Goal: Transaction & Acquisition: Purchase product/service

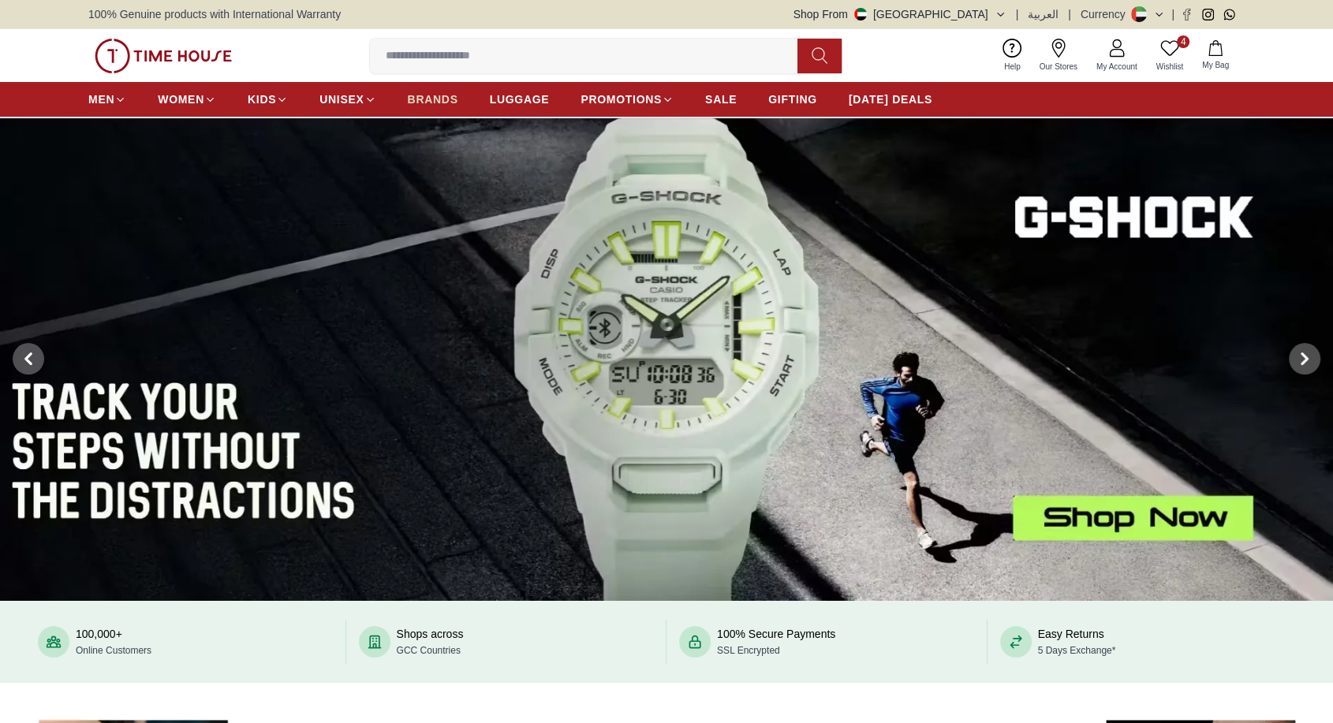
click at [442, 88] on link "BRANDS" at bounding box center [433, 99] width 50 height 28
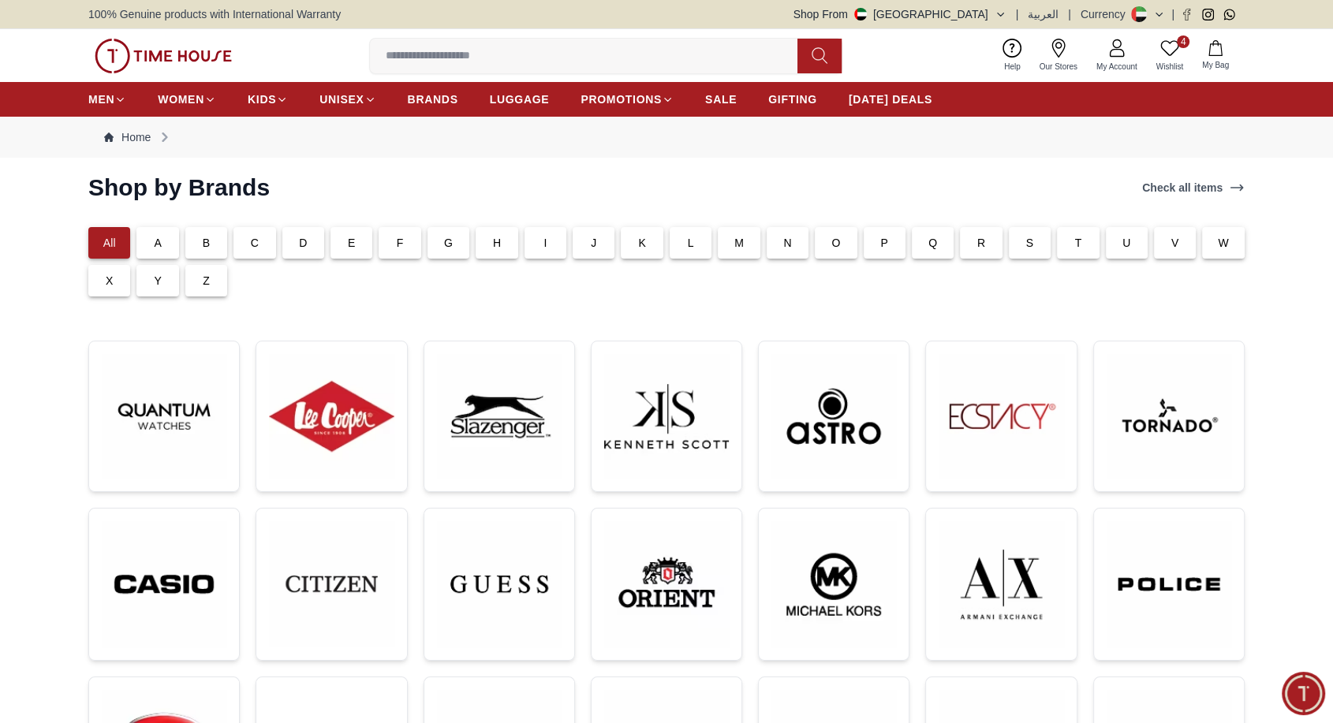
click at [522, 45] on input at bounding box center [590, 56] width 440 height 32
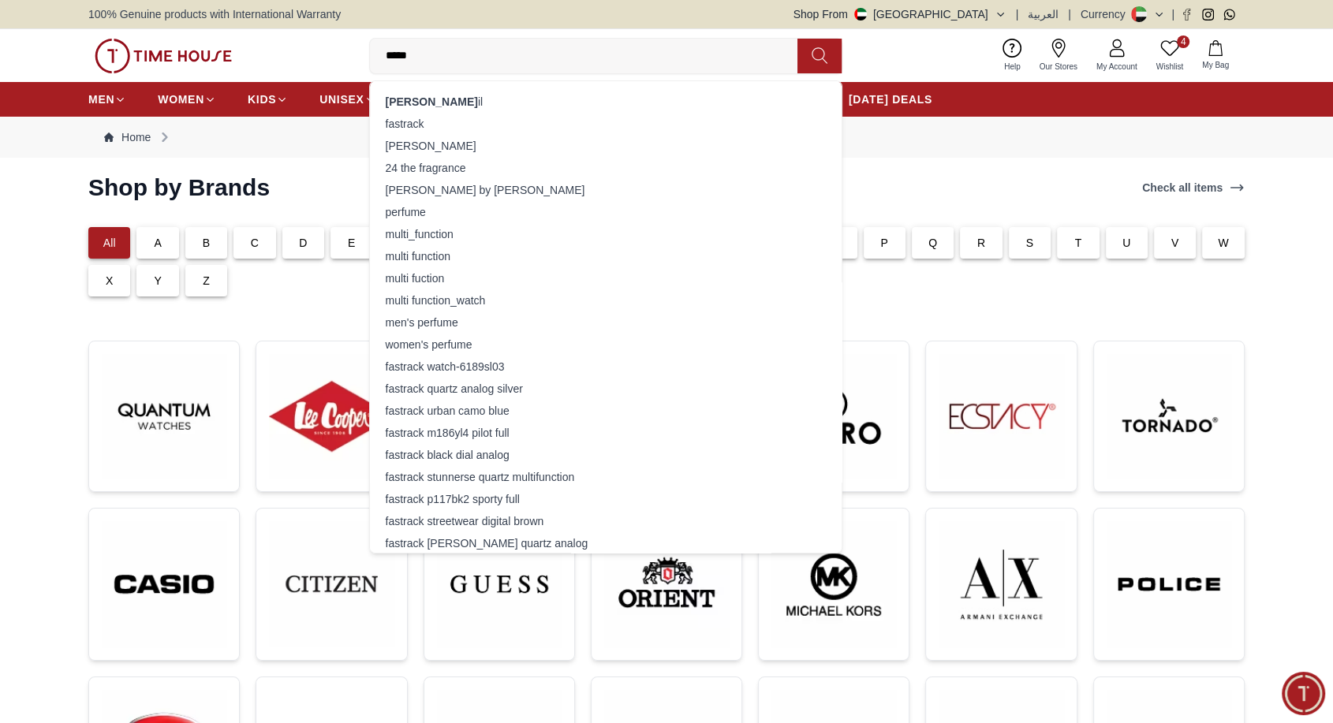
type input "******"
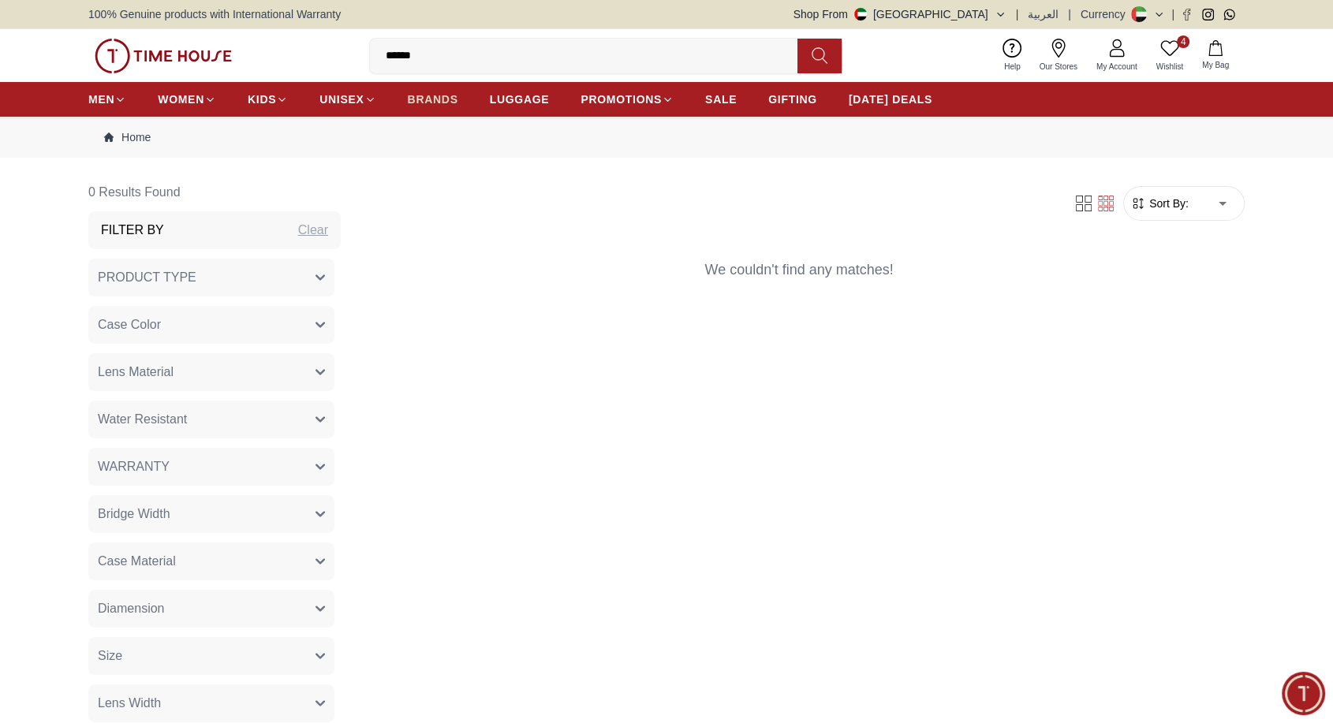
click at [429, 90] on link "BRANDS" at bounding box center [433, 99] width 50 height 28
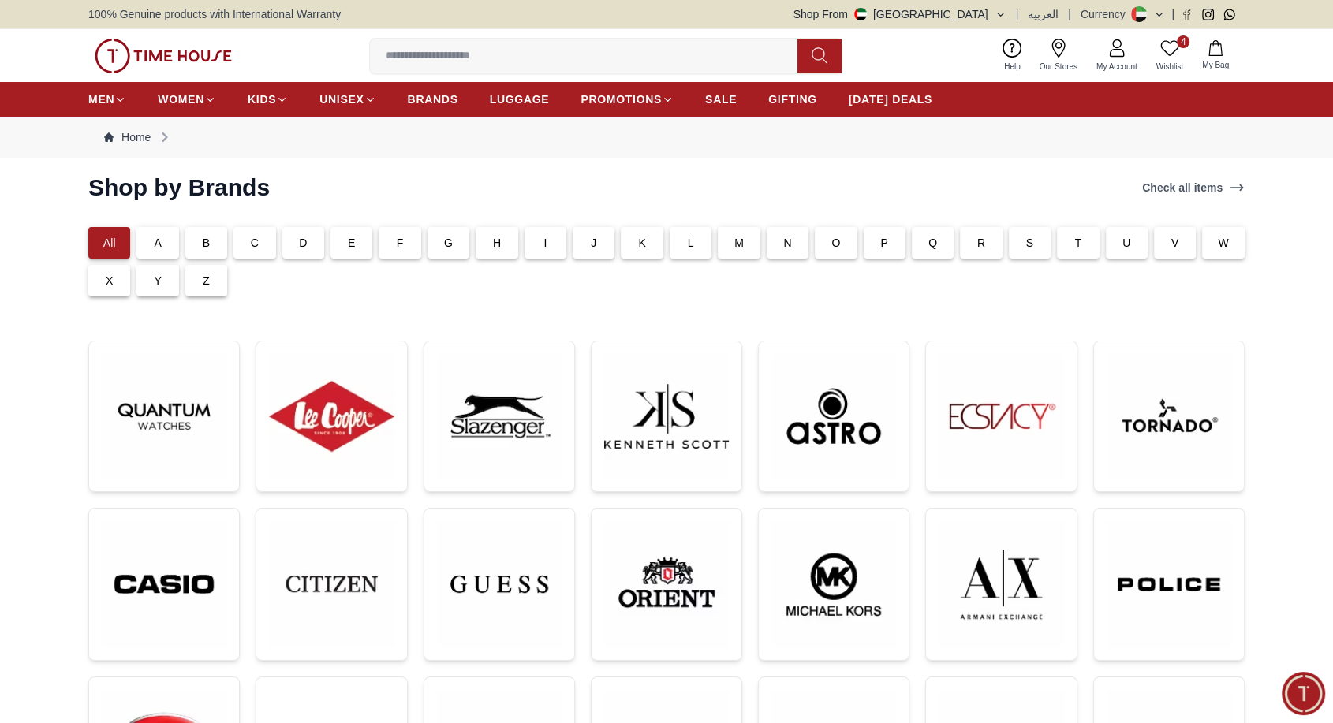
click at [982, 13] on button "Shop From [GEOGRAPHIC_DATA]" at bounding box center [899, 14] width 213 height 16
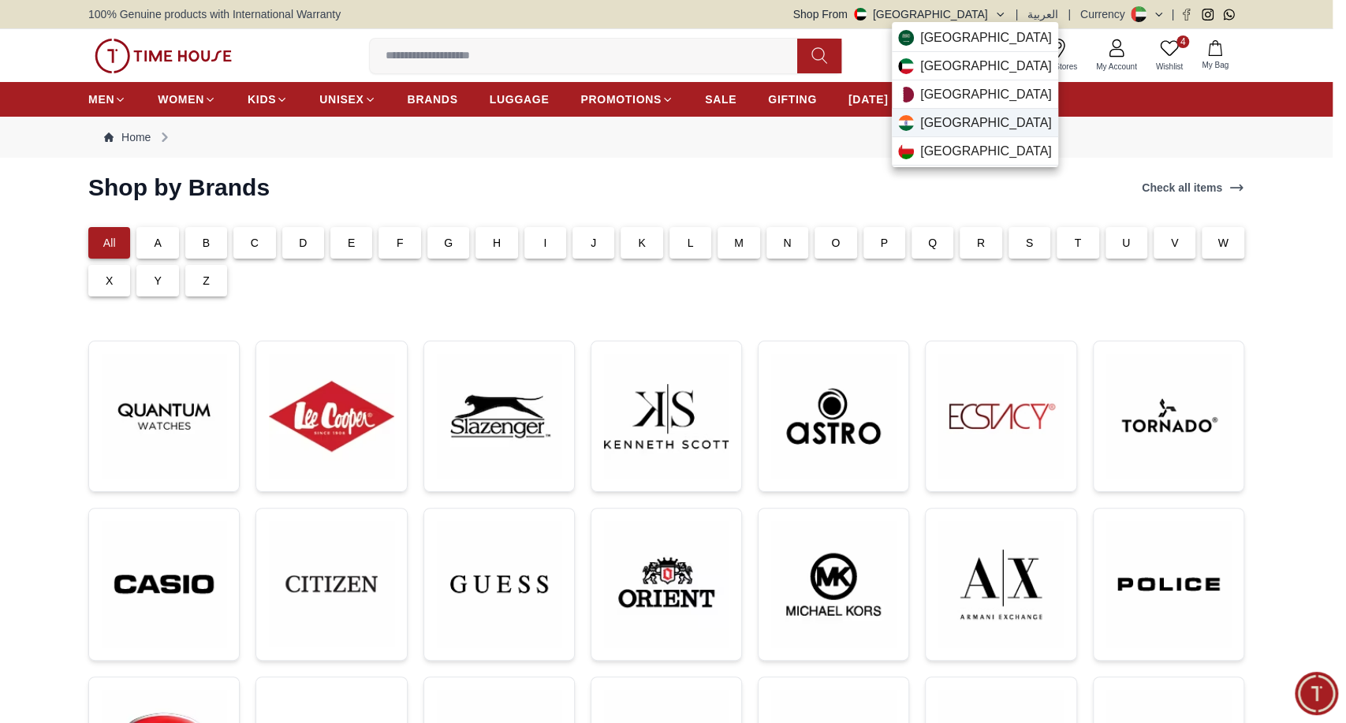
click at [946, 121] on span "[GEOGRAPHIC_DATA]" at bounding box center [986, 123] width 132 height 19
